Goal: Find specific page/section: Find specific page/section

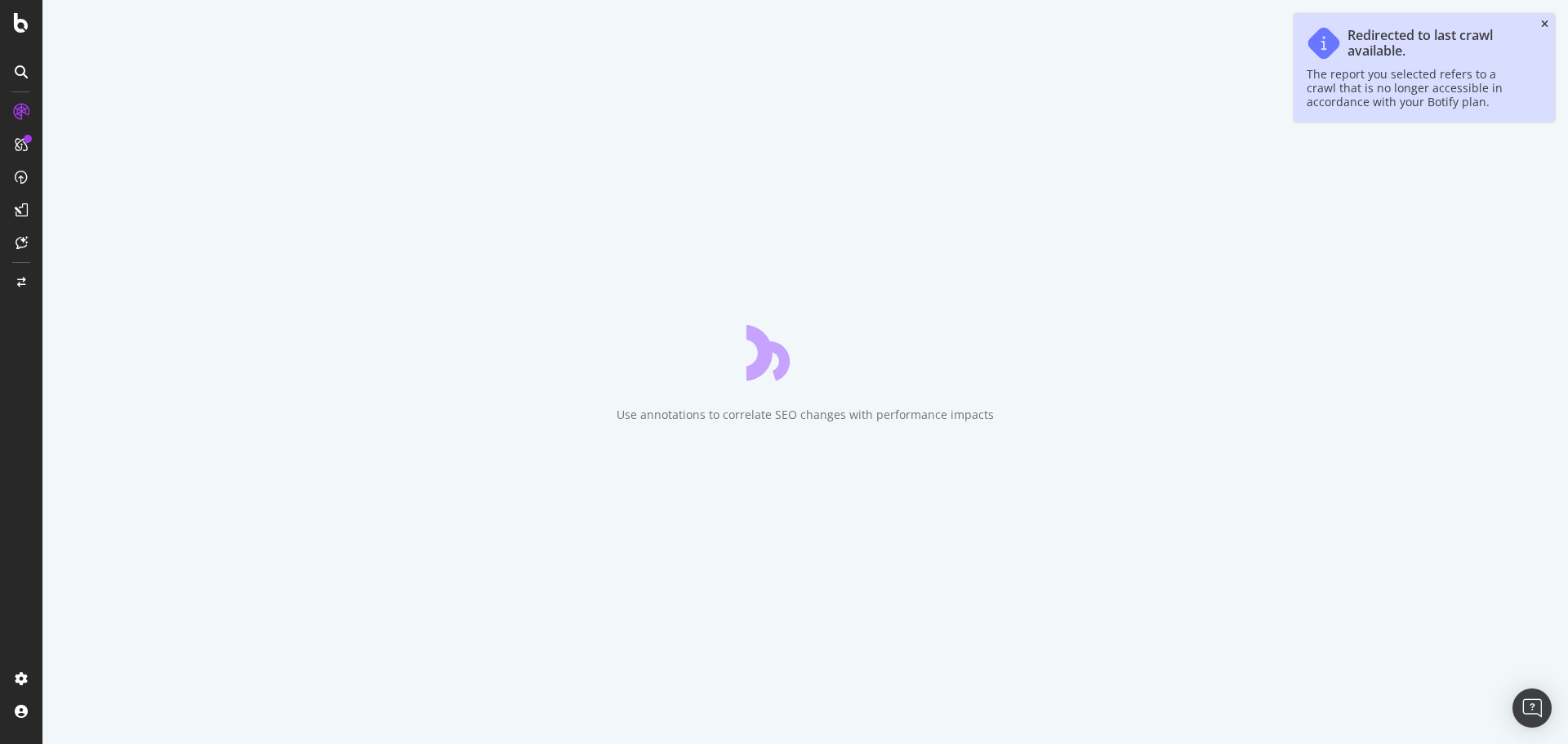
click at [1546, 25] on icon "close toast" at bounding box center [1544, 24] width 7 height 10
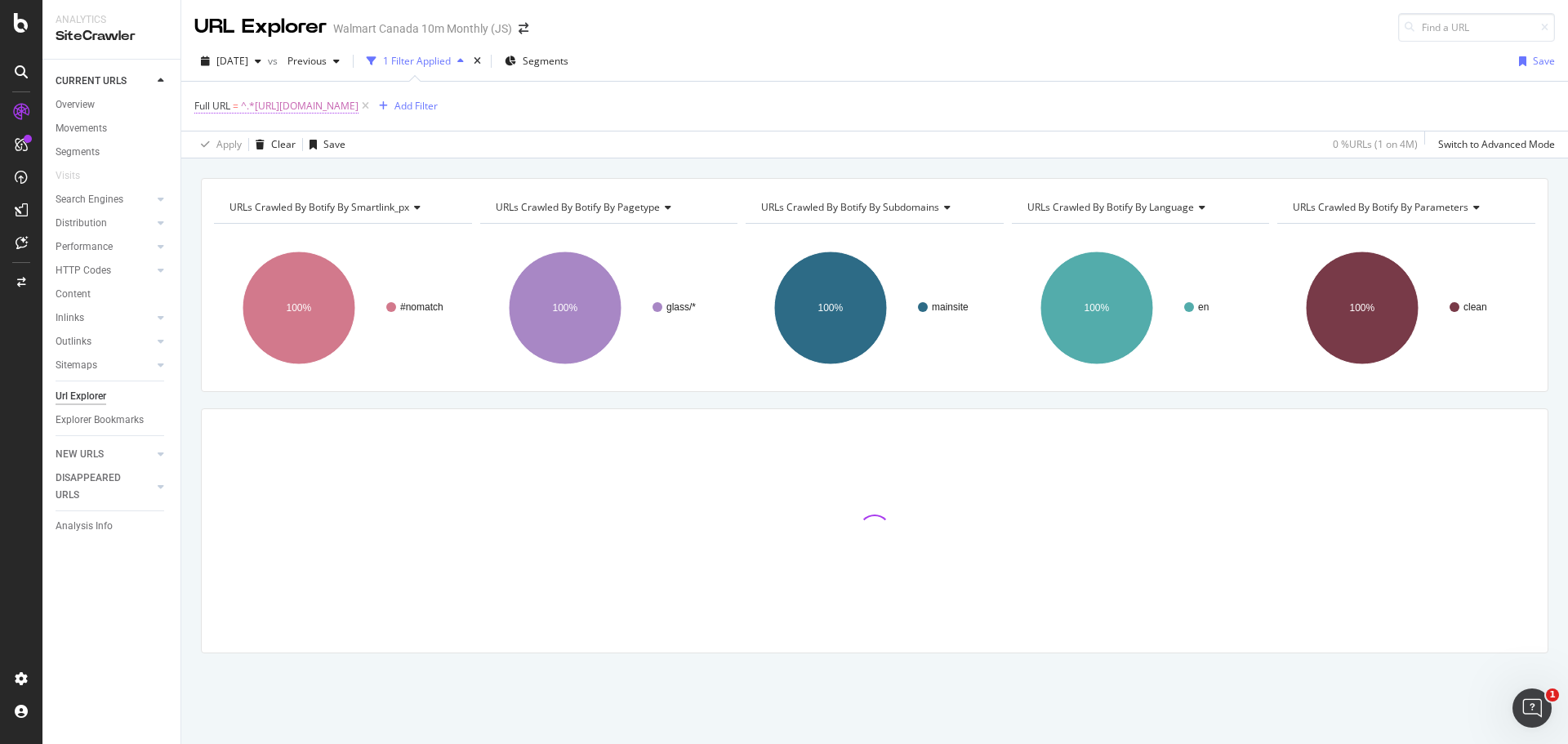
click at [358, 110] on span "^.*[URL][DOMAIN_NAME]" at bounding box center [299, 106] width 118 height 23
click at [351, 180] on input "[URL][DOMAIN_NAME]" at bounding box center [286, 174] width 154 height 26
paste input "[URL][DOMAIN_NAME]"
type input "[URL][DOMAIN_NAME]"
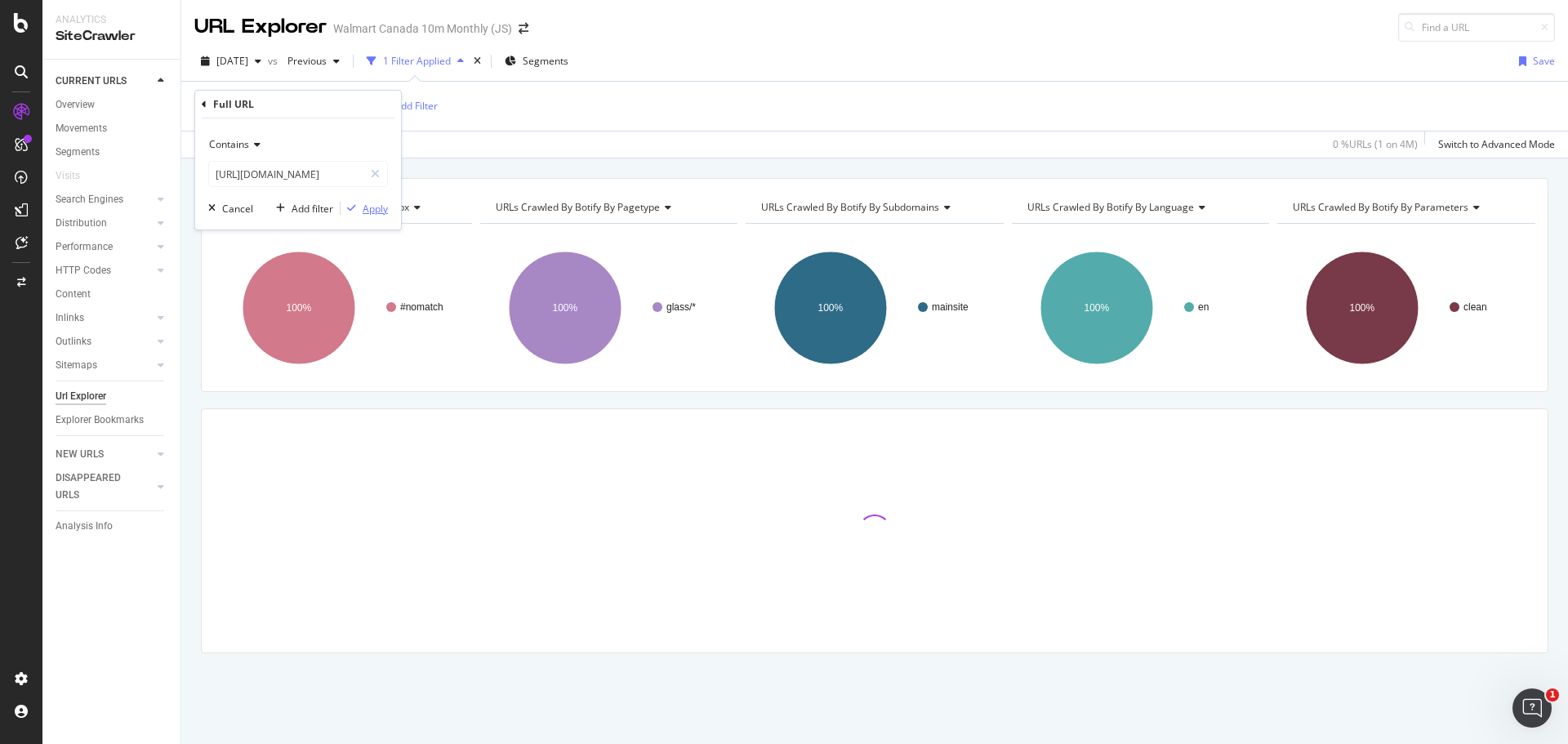
click at [378, 215] on div "Apply" at bounding box center [375, 209] width 26 height 14
